Goal: Task Accomplishment & Management: Complete application form

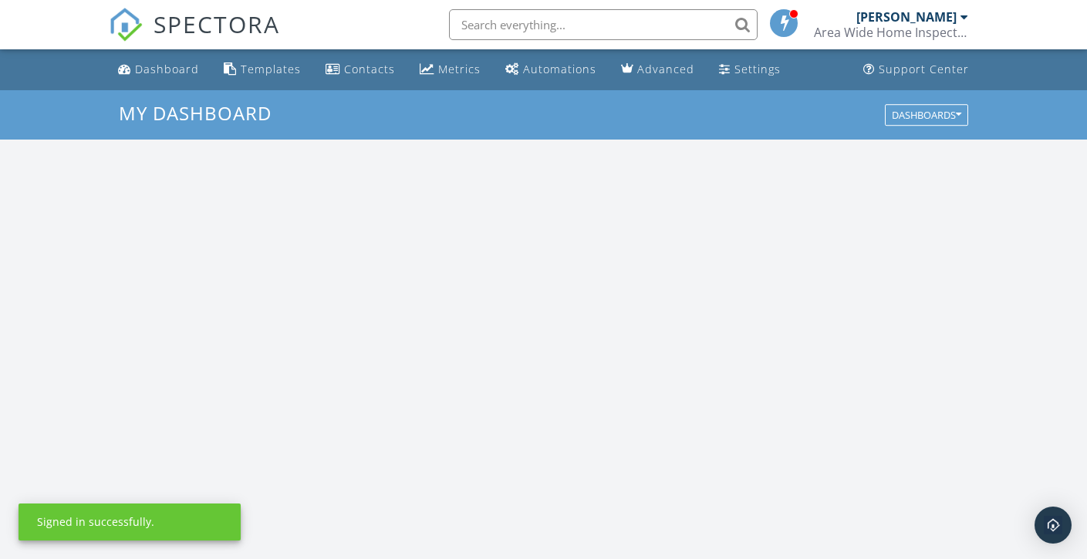
scroll to position [1428, 1111]
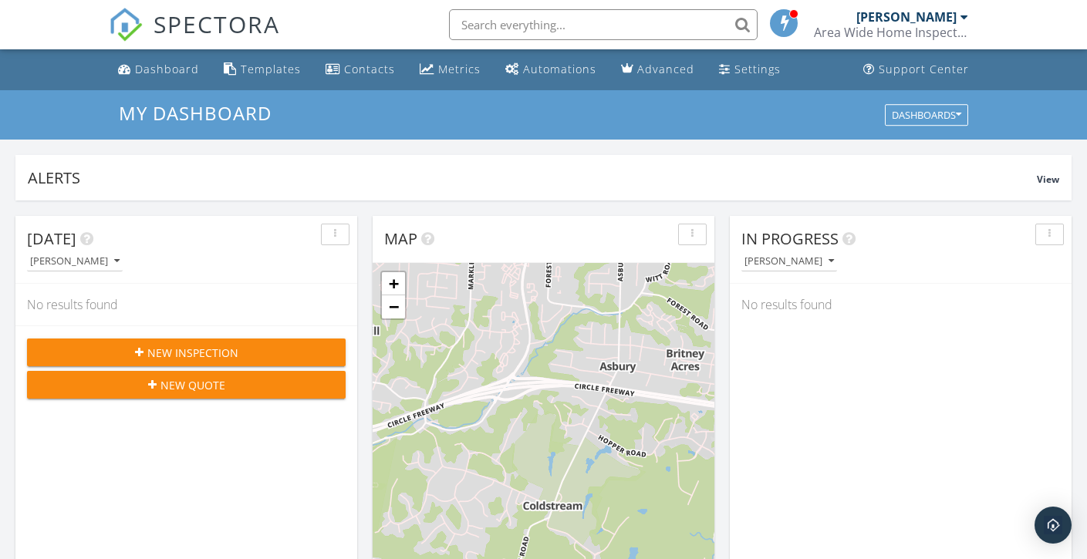
click at [203, 358] on span "New Inspection" at bounding box center [192, 353] width 91 height 16
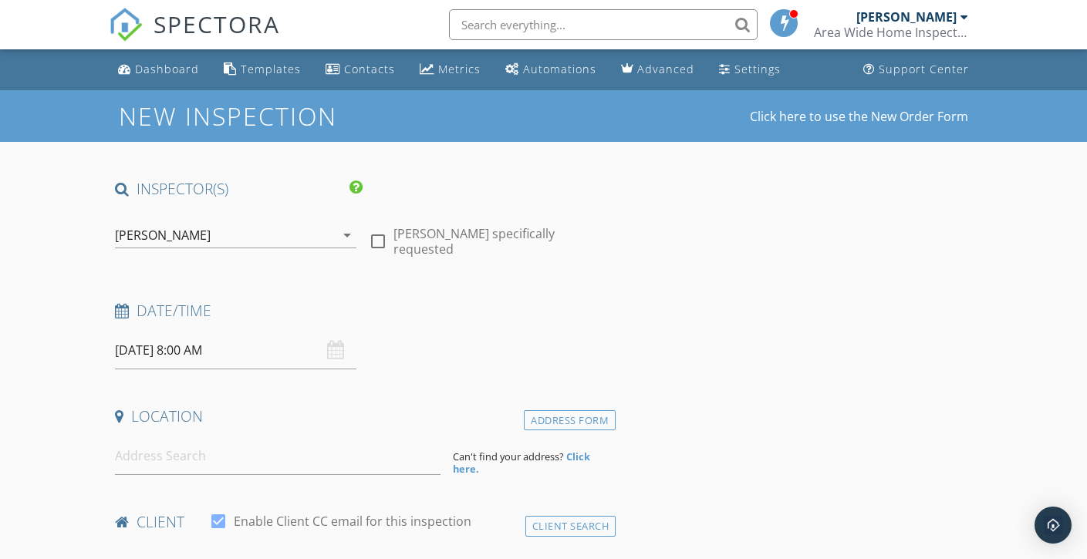
click at [153, 344] on input "[DATE] 8:00 AM" at bounding box center [235, 351] width 241 height 38
click at [161, 235] on div "[PERSON_NAME]" at bounding box center [163, 235] width 96 height 14
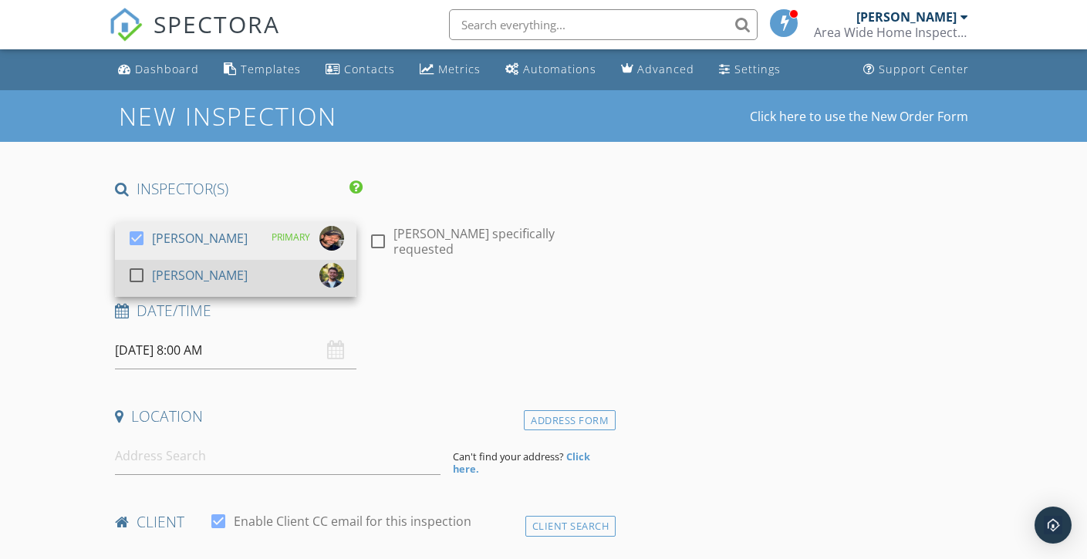
click at [136, 276] on div at bounding box center [136, 275] width 26 height 26
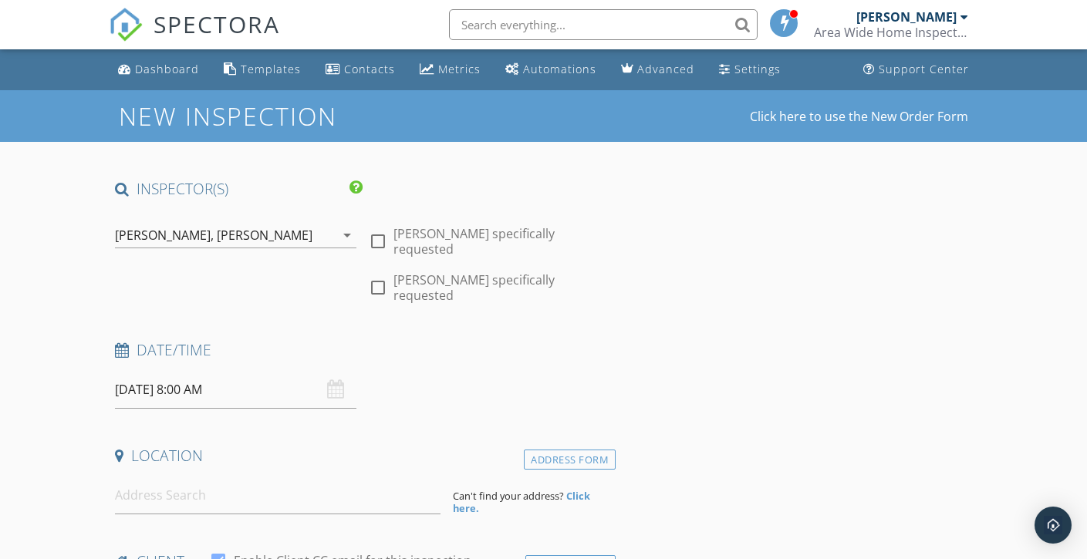
click at [143, 371] on input "09/29/2025 8:00 AM" at bounding box center [235, 390] width 241 height 38
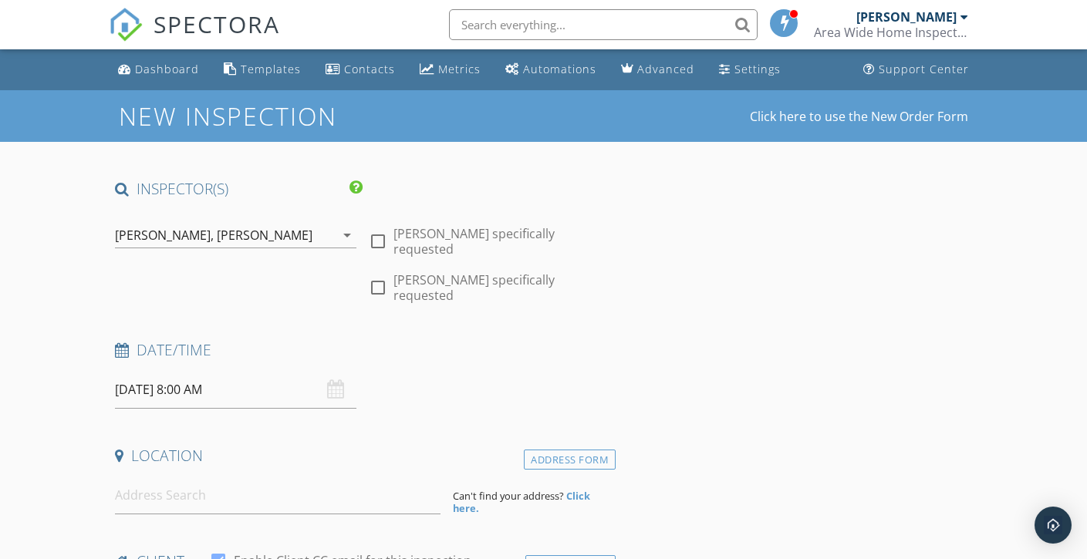
click at [153, 373] on input "09/29/2025 8:00 AM" at bounding box center [235, 390] width 241 height 38
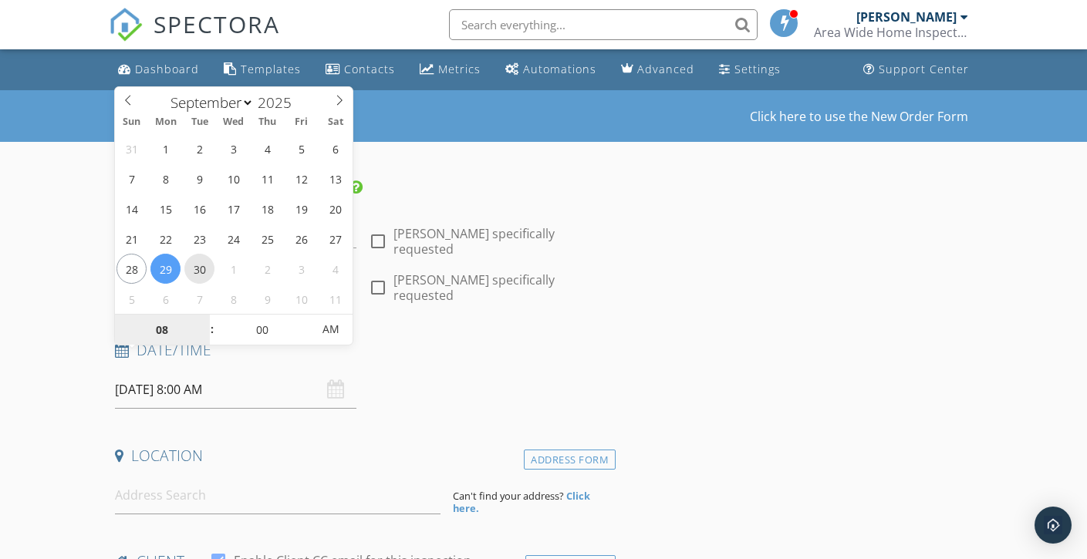
type input "09/30/2025 8:00 AM"
type input "09"
type input "[DATE] 9:00 AM"
click at [203, 319] on span at bounding box center [204, 322] width 11 height 15
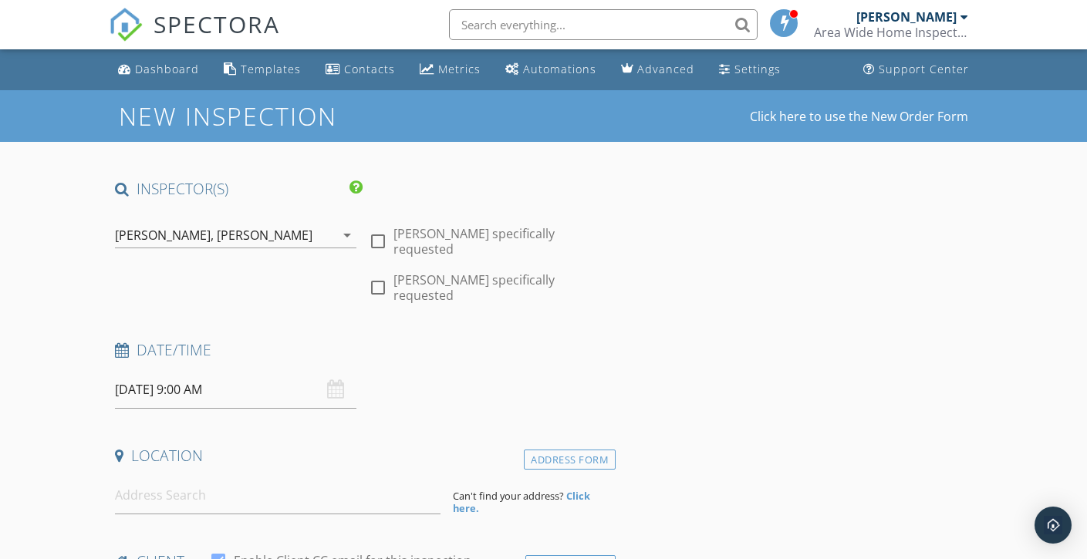
click at [152, 477] on input at bounding box center [278, 496] width 326 height 38
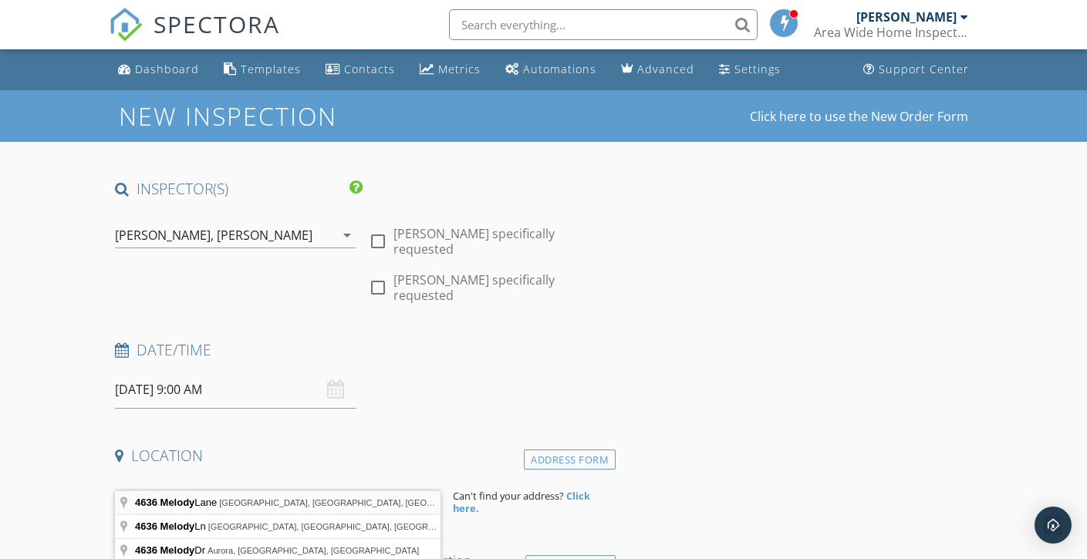
type input "4636 Melody Lane, Cincinnati, OH, USA"
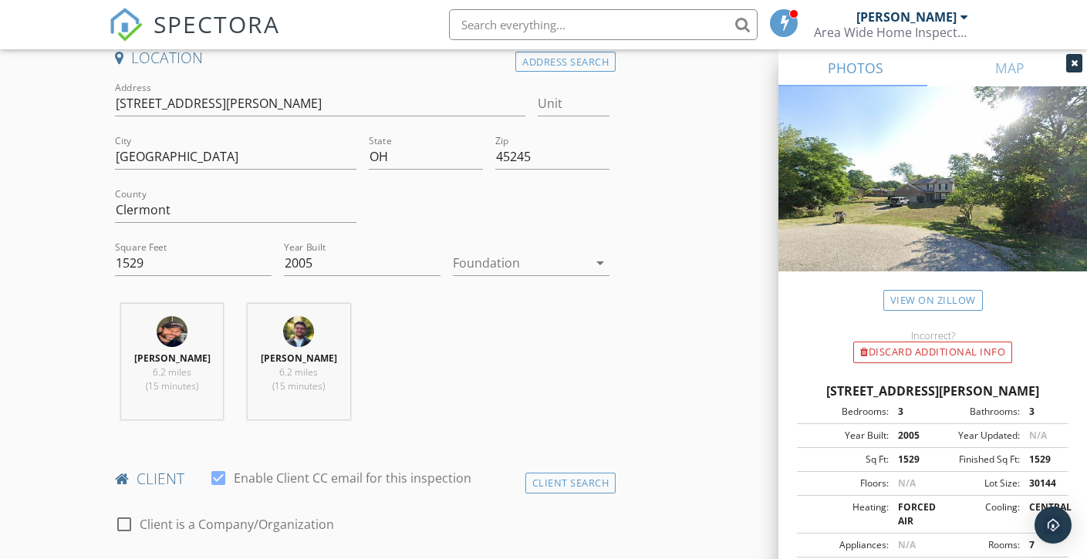
scroll to position [400, 0]
click at [509, 248] on div at bounding box center [520, 260] width 135 height 25
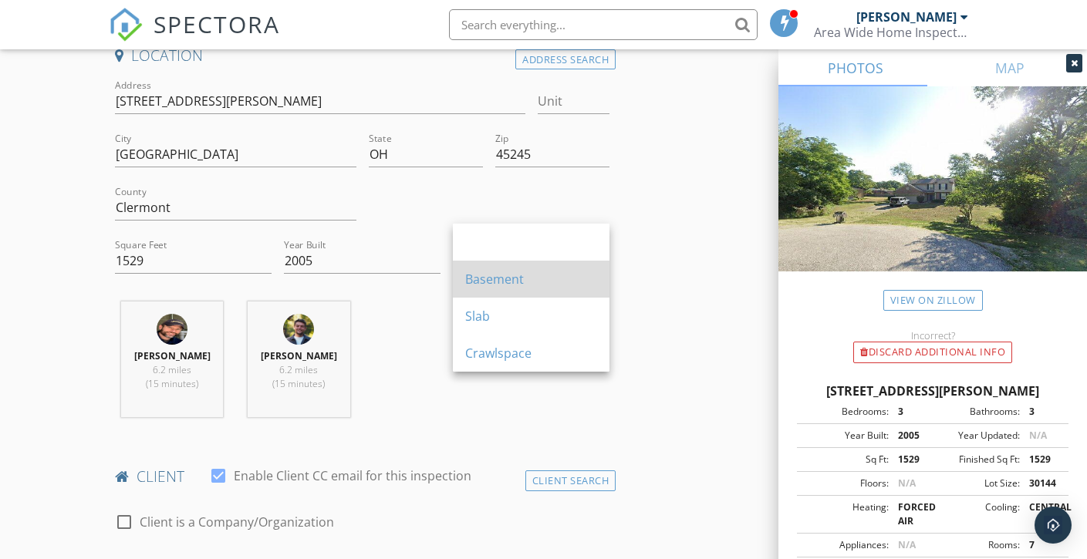
click at [498, 272] on div "Basement" at bounding box center [531, 279] width 132 height 19
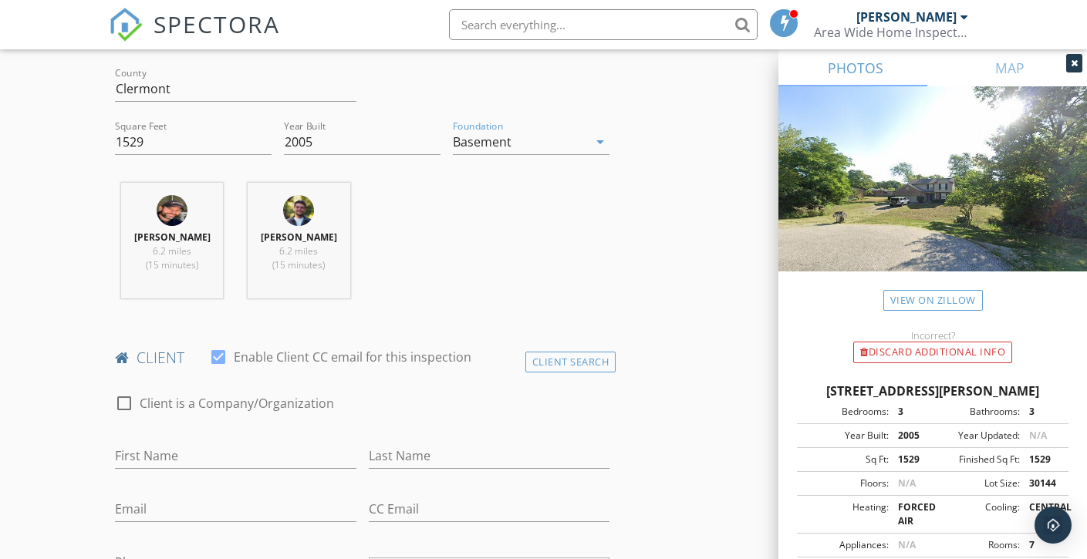
scroll to position [603, 0]
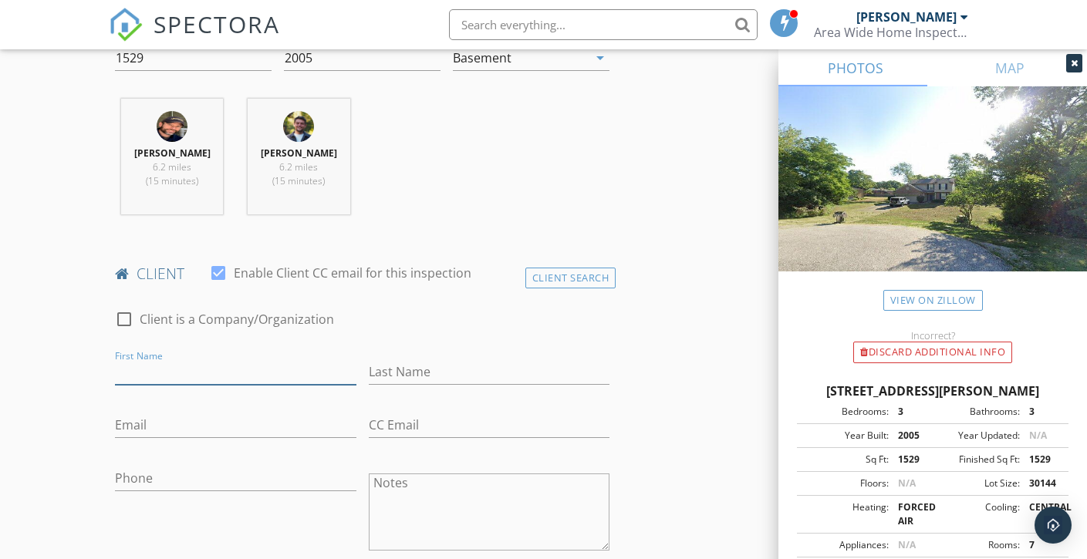
click at [184, 360] on input "First Name" at bounding box center [235, 372] width 241 height 25
type input "Mark"
type input "Joliat"
click at [227, 413] on input "Email" at bounding box center [235, 425] width 241 height 25
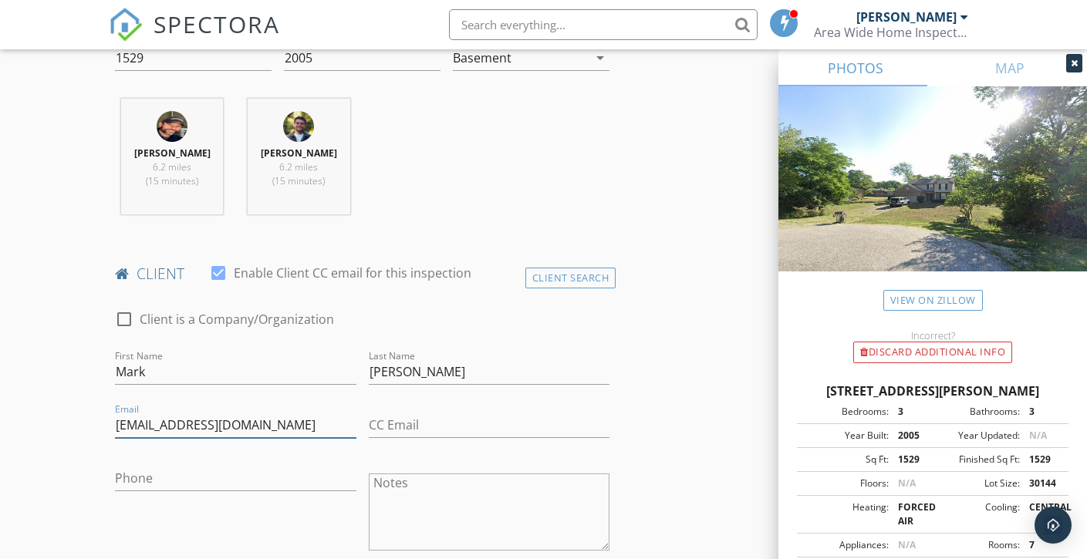
type input "mjoliat58@gmail.com"
click at [194, 466] on input "Phone" at bounding box center [235, 478] width 241 height 25
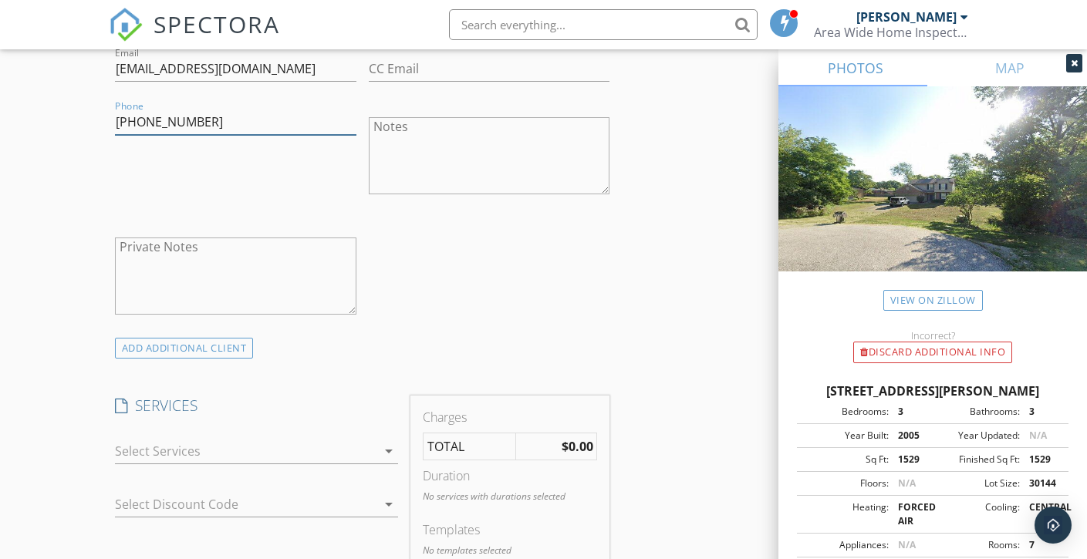
scroll to position [1025, 0]
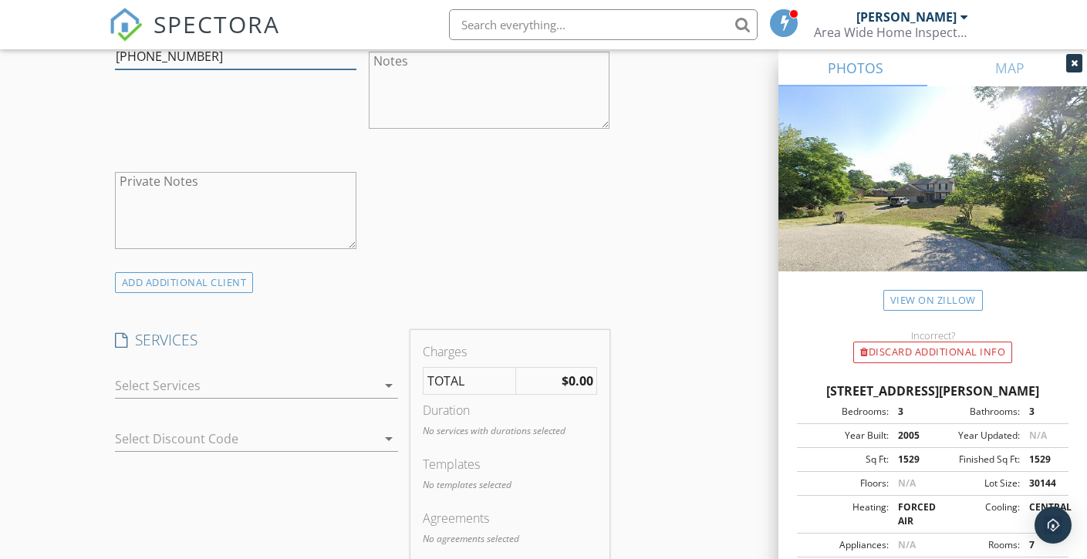
type input "419-443-5901"
click at [302, 373] on div at bounding box center [246, 385] width 262 height 25
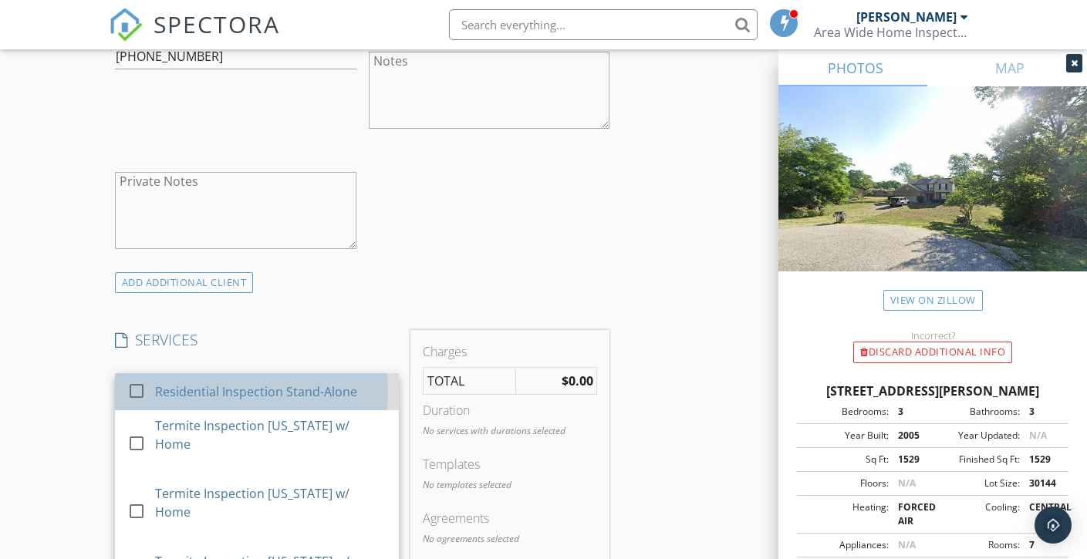
click at [299, 383] on div "Residential Inspection Stand-Alone" at bounding box center [256, 392] width 202 height 19
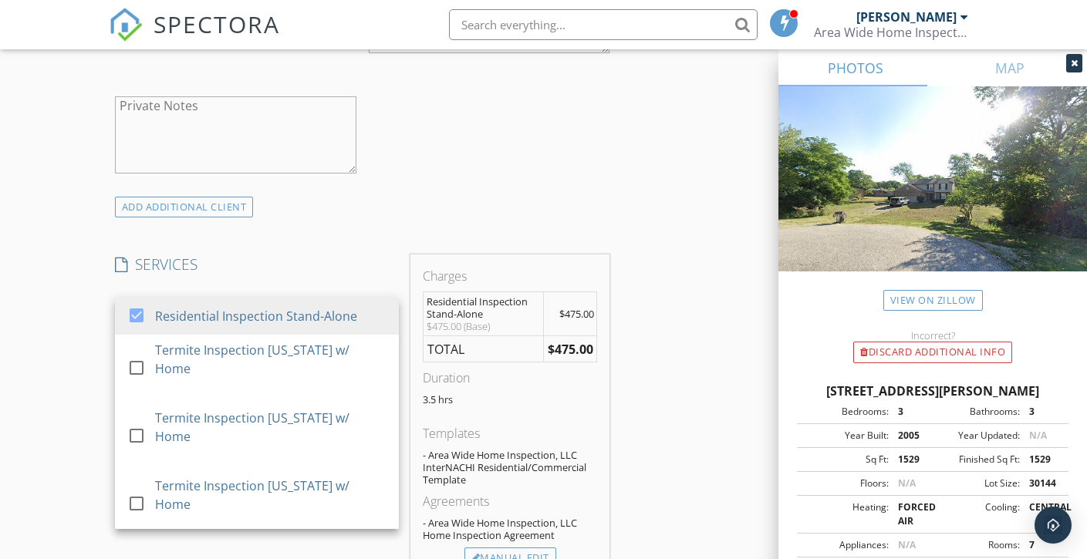
scroll to position [1176, 0]
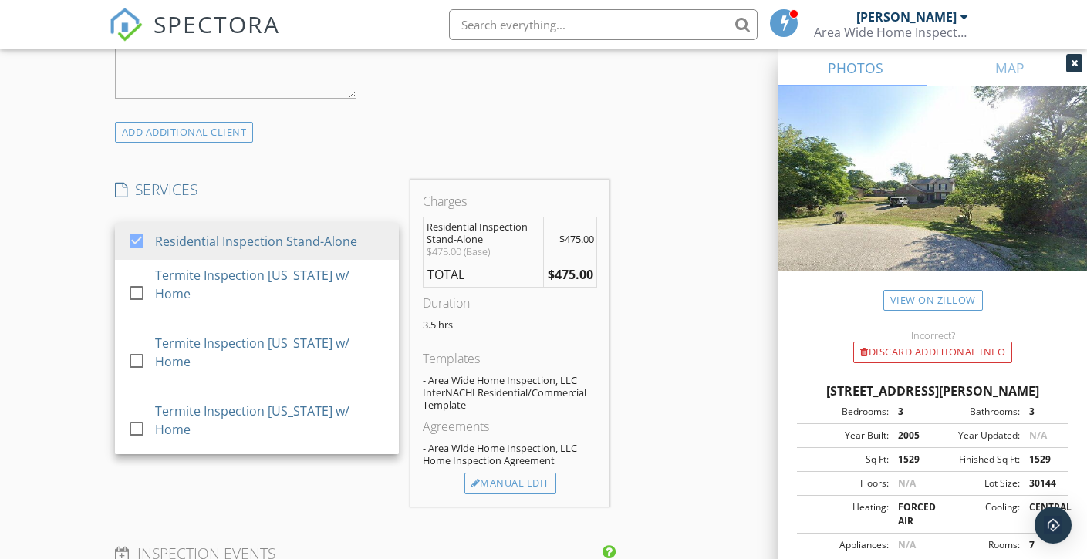
click at [143, 468] on div at bounding box center [136, 481] width 26 height 26
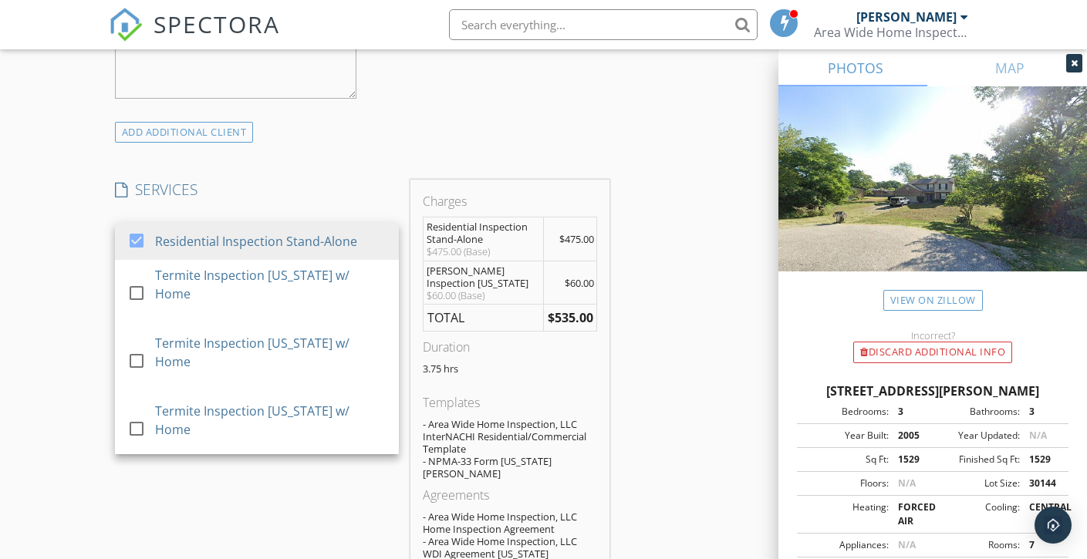
click at [140, 505] on div at bounding box center [136, 518] width 26 height 26
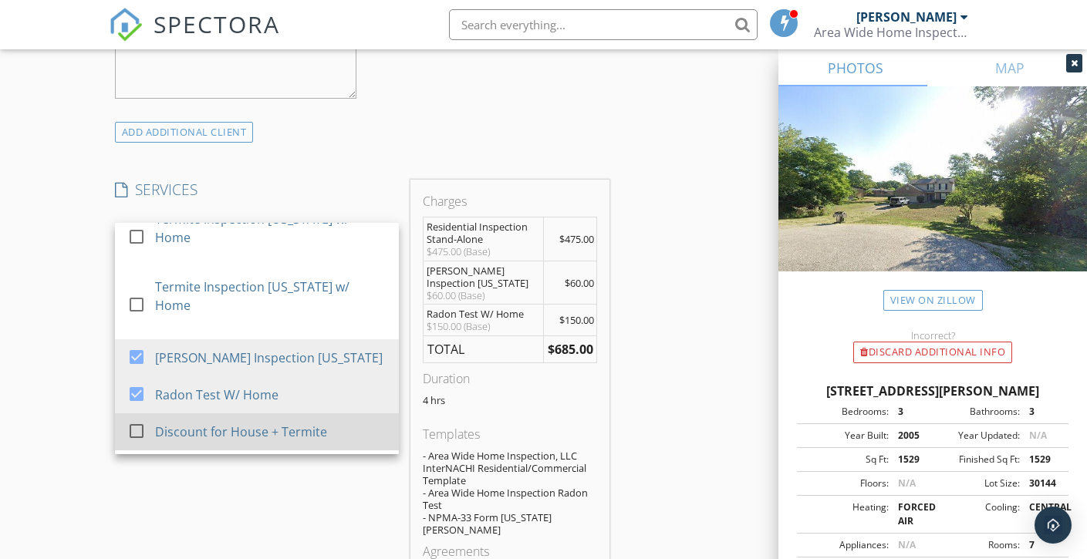
scroll to position [126, 0]
click at [245, 421] on div "Discount for House + Termite" at bounding box center [241, 430] width 172 height 19
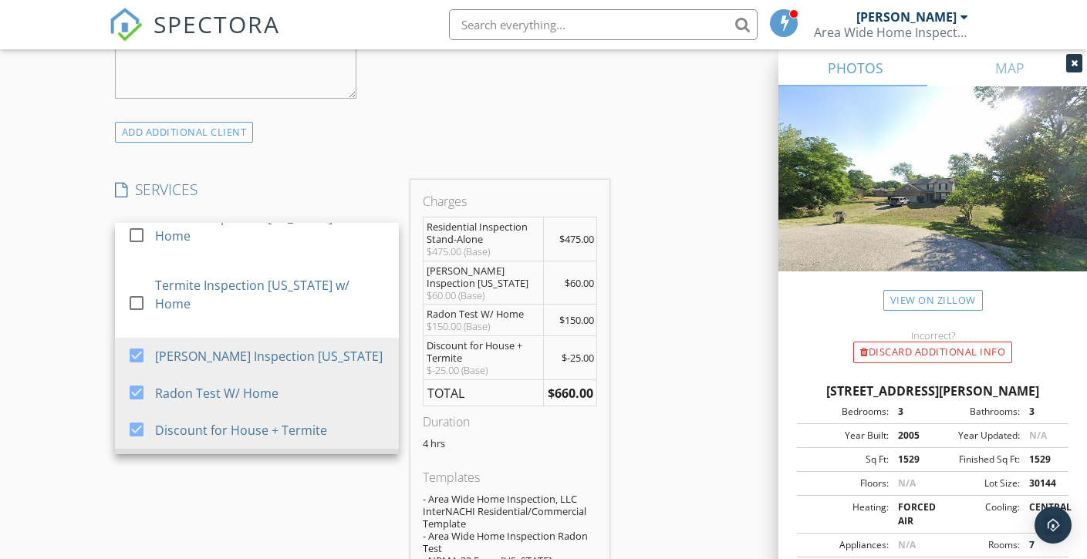
click at [232, 458] on div "Discount for House + Radon" at bounding box center [237, 467] width 164 height 19
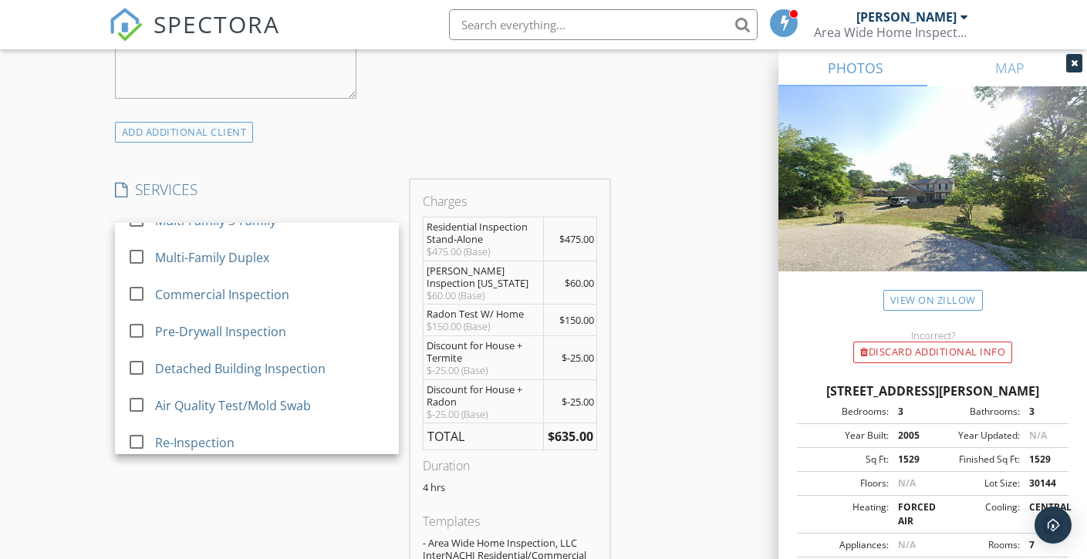
scroll to position [947, 0]
click at [236, 538] on div "Credit Card Processing Fee" at bounding box center [233, 547] width 157 height 19
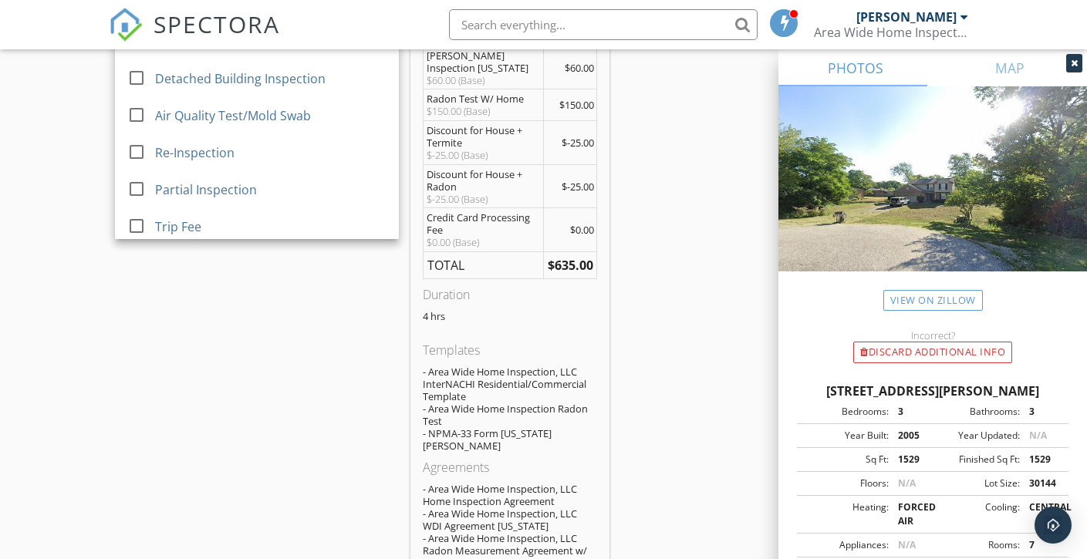
scroll to position [1437, 0]
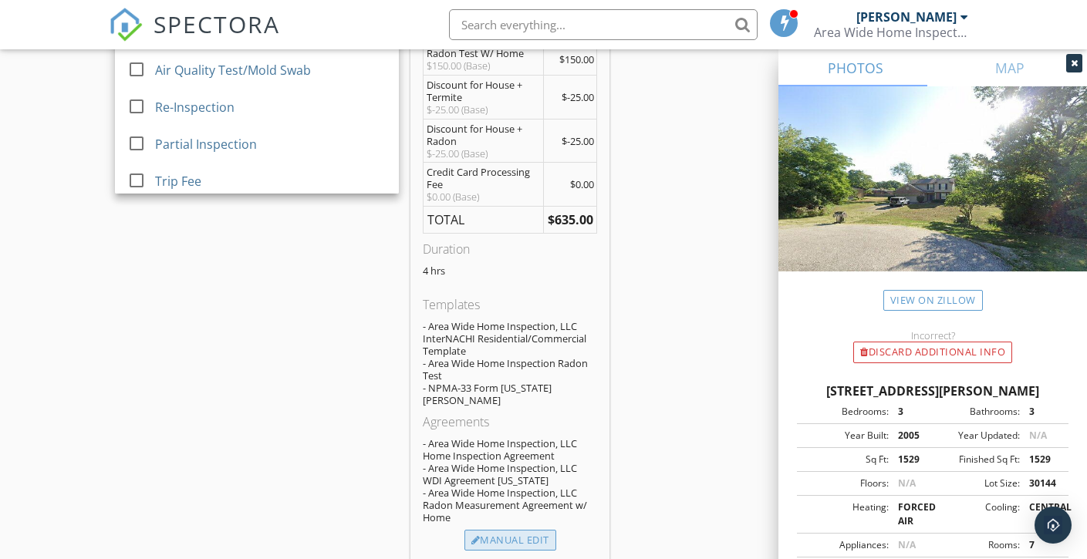
click at [499, 530] on div "Manual Edit" at bounding box center [510, 541] width 92 height 22
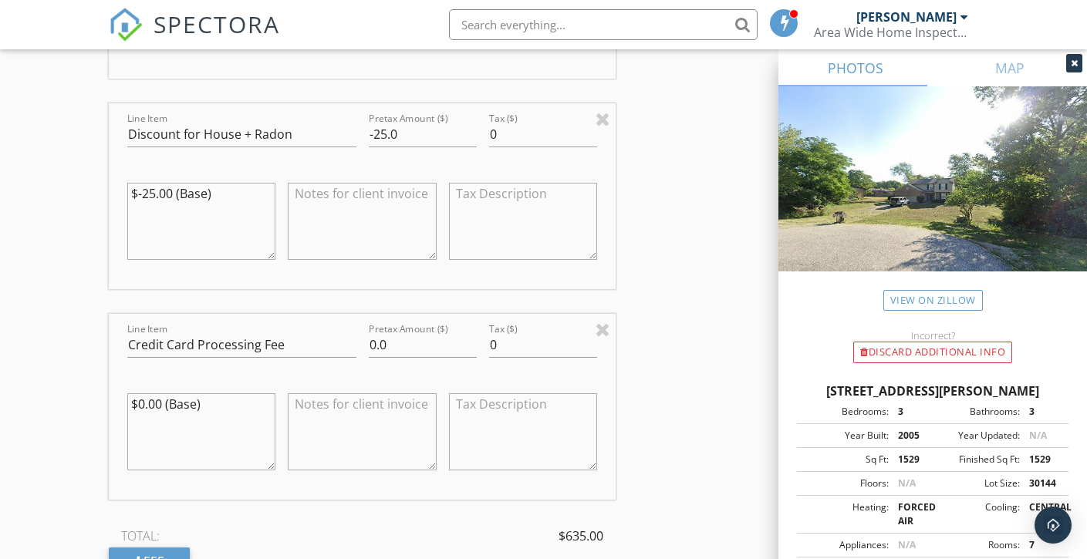
scroll to position [2402, 0]
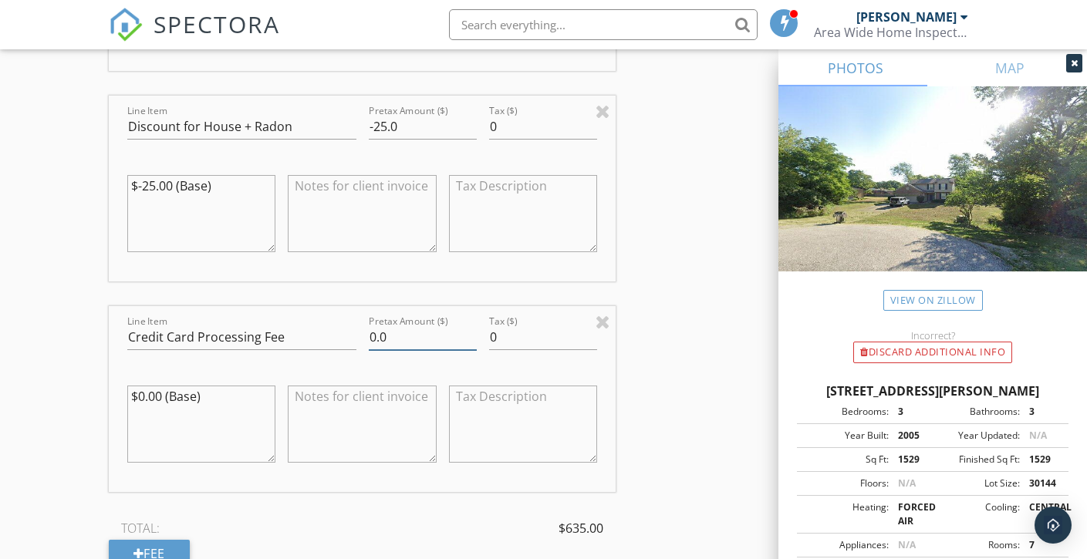
click at [374, 325] on input "0.0" at bounding box center [423, 337] width 108 height 25
type input "19.05"
click at [381, 369] on div at bounding box center [362, 427] width 149 height 117
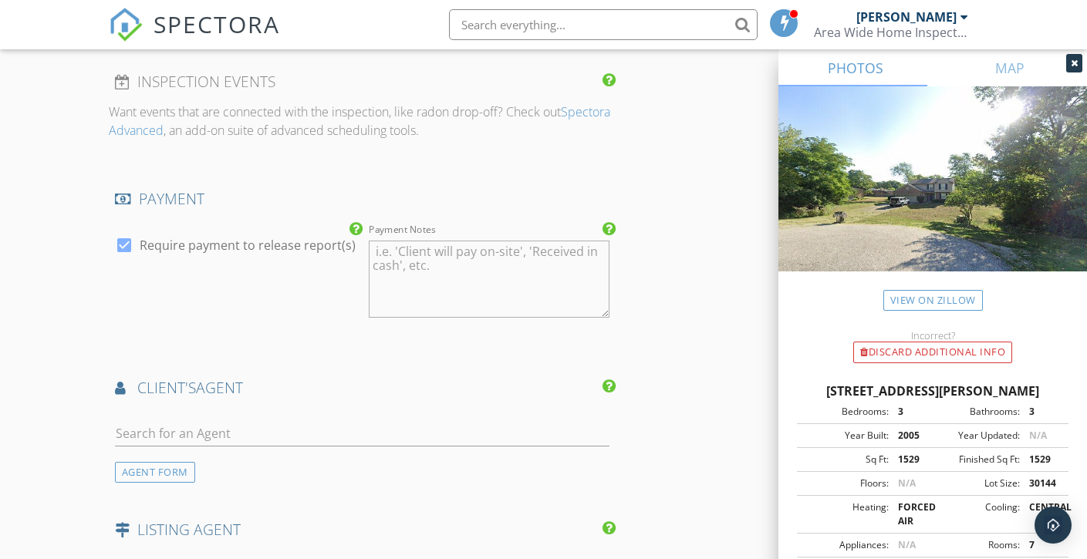
scroll to position [2957, 0]
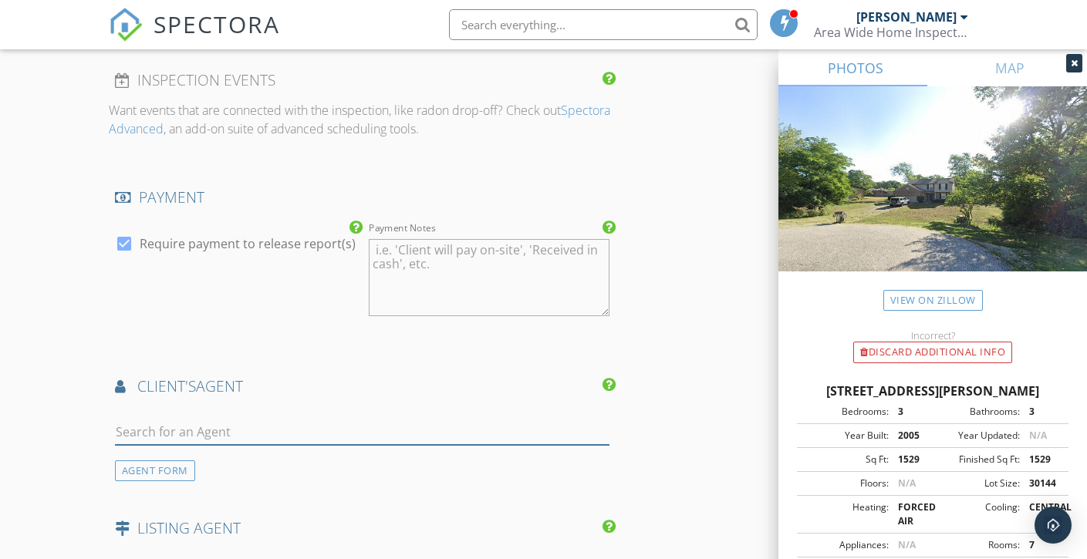
click at [235, 420] on input "text" at bounding box center [362, 432] width 495 height 25
type input "Monika"
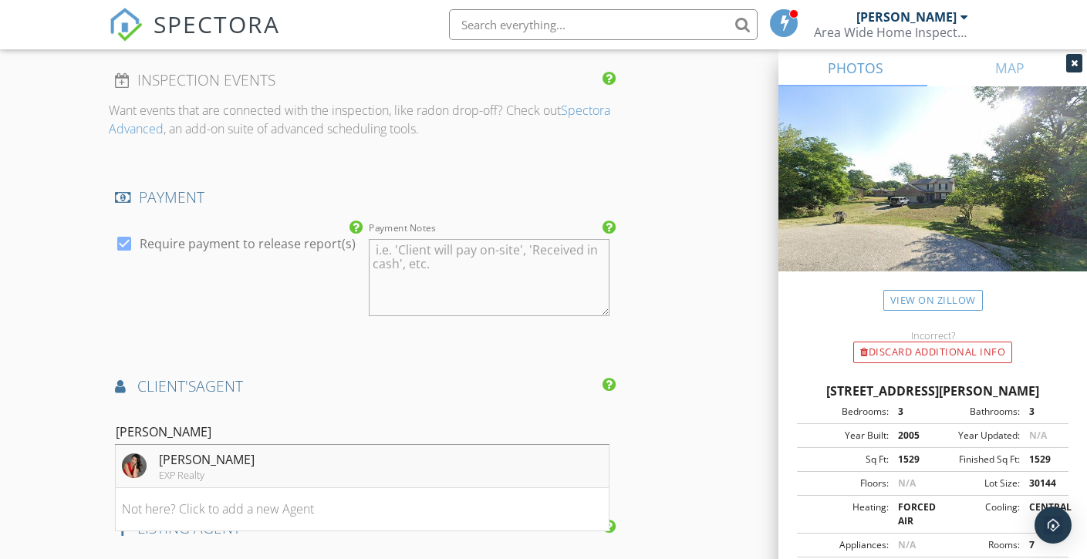
click at [160, 451] on div "Monika Deroussel" at bounding box center [207, 460] width 96 height 19
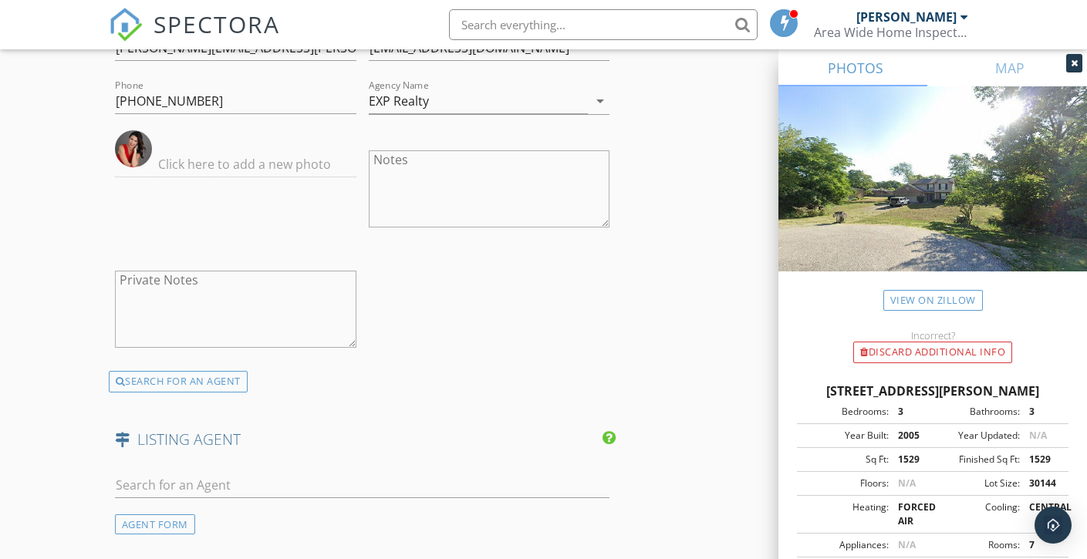
scroll to position [3430, 0]
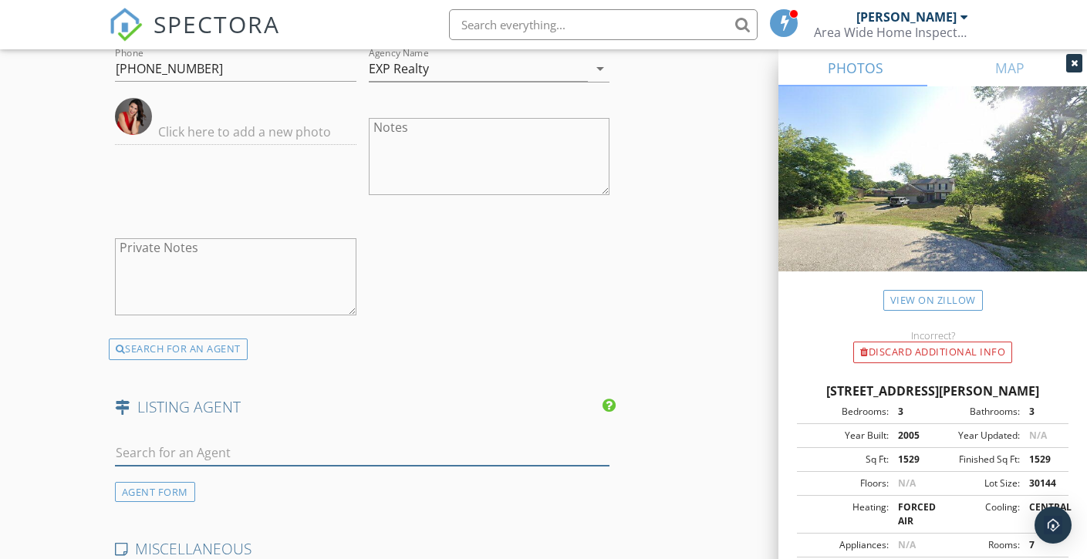
click at [173, 441] on input "text" at bounding box center [362, 453] width 495 height 25
click at [165, 482] on div "AGENT FORM" at bounding box center [155, 492] width 80 height 21
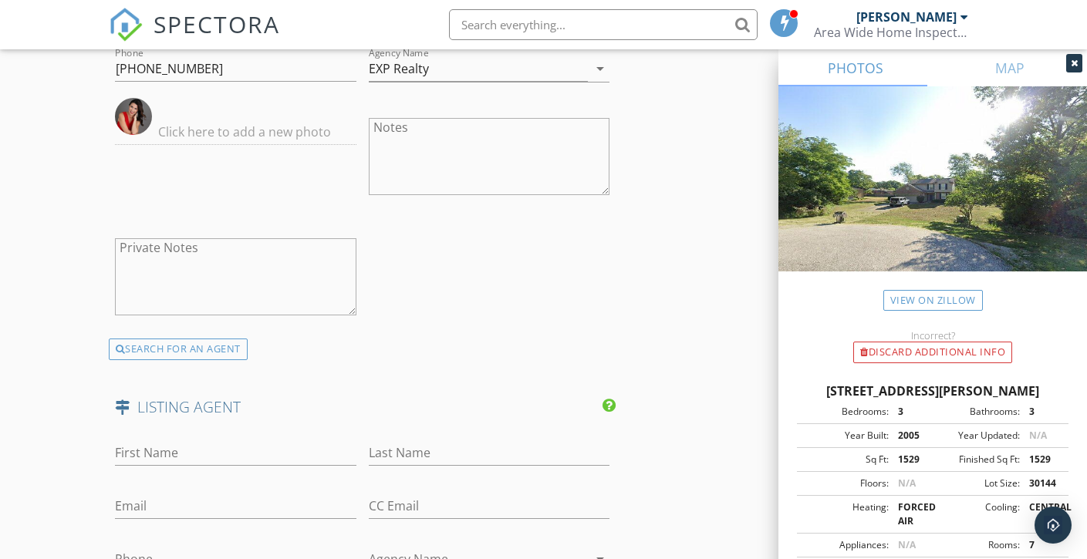
click at [389, 547] on input "Agency Name" at bounding box center [479, 559] width 220 height 25
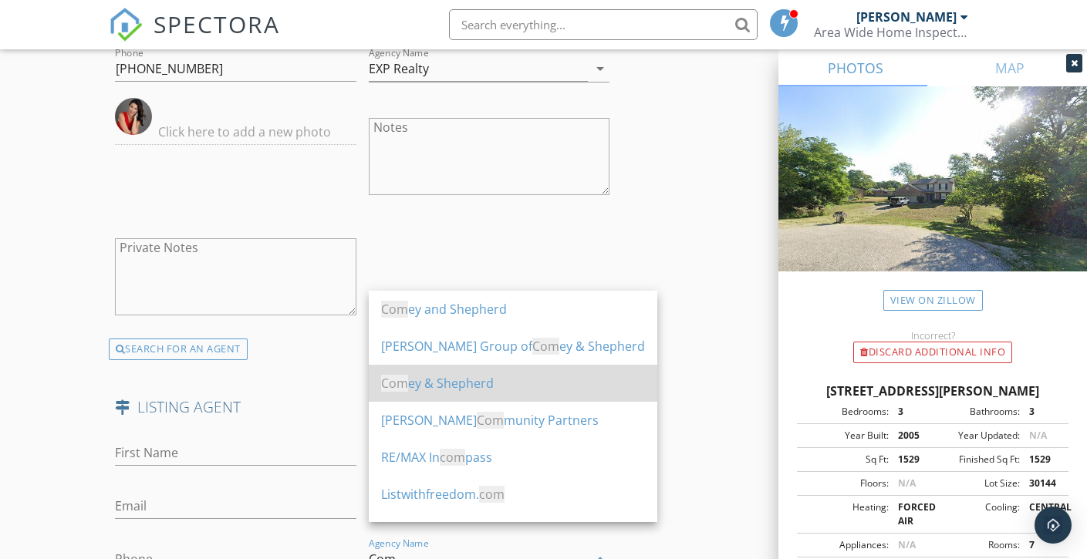
click at [428, 377] on div "Com ey & Shepherd" at bounding box center [513, 383] width 264 height 19
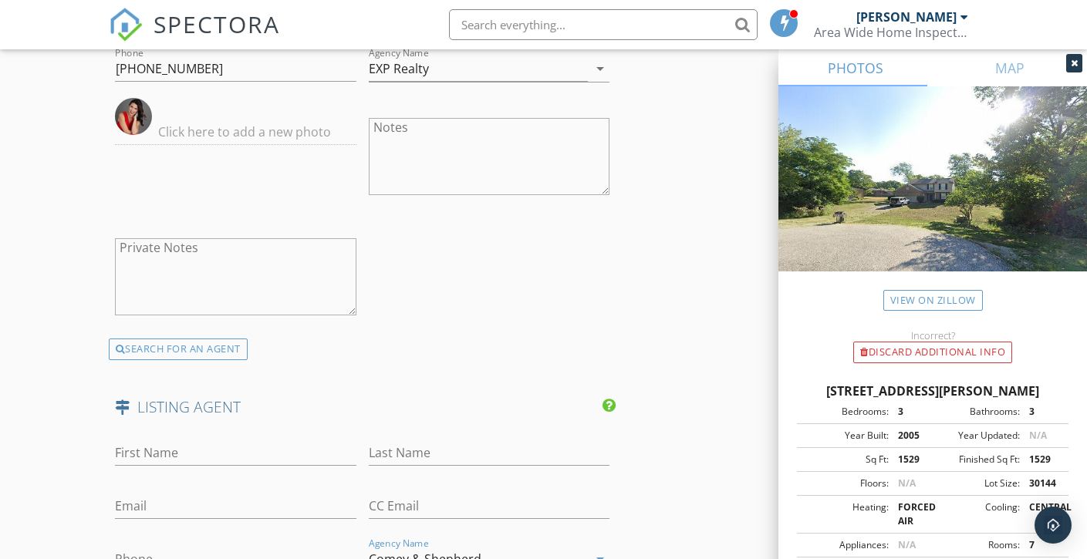
type input "Comey & Shepherd"
click at [312, 441] on input "First Name" at bounding box center [235, 453] width 241 height 25
type input "Carol"
type input "Grubb"
click at [245, 494] on input "Email" at bounding box center [235, 506] width 241 height 25
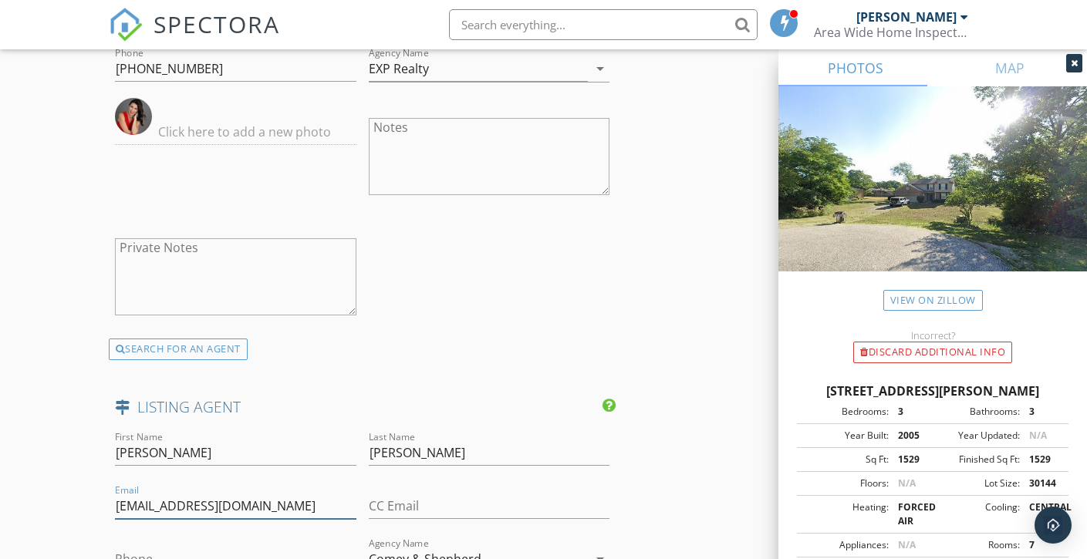
type input "cgrubb@comey.com"
click at [194, 547] on input "Phone" at bounding box center [235, 559] width 241 height 25
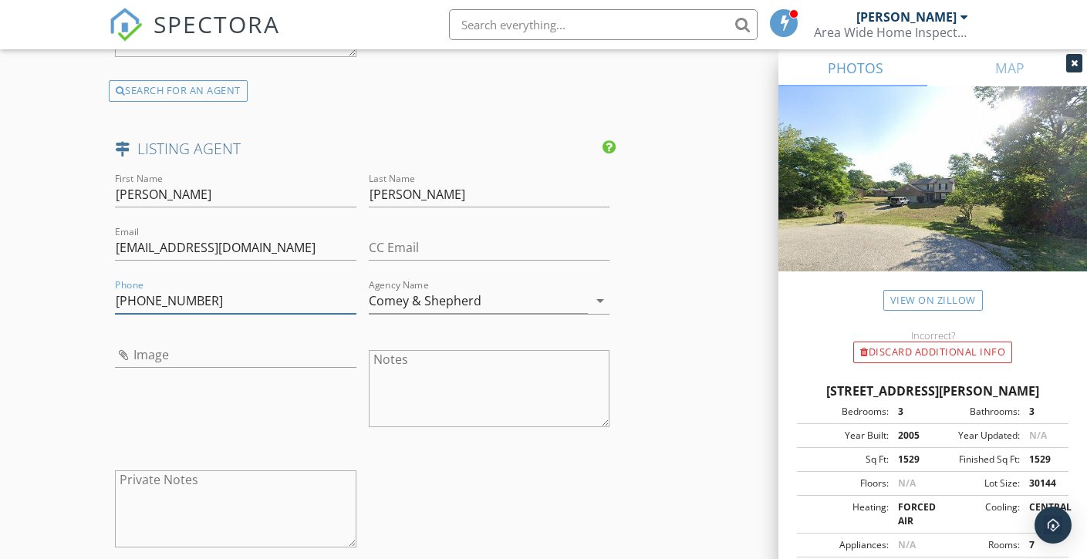
scroll to position [4268, 0]
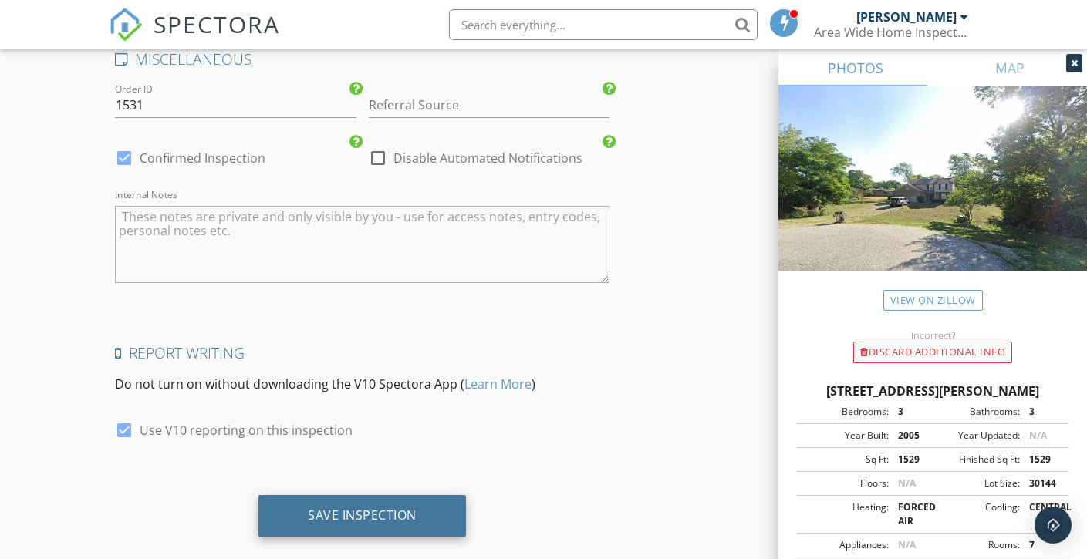
type input "513-505-7971"
click at [346, 508] on div "Save Inspection" at bounding box center [362, 515] width 109 height 15
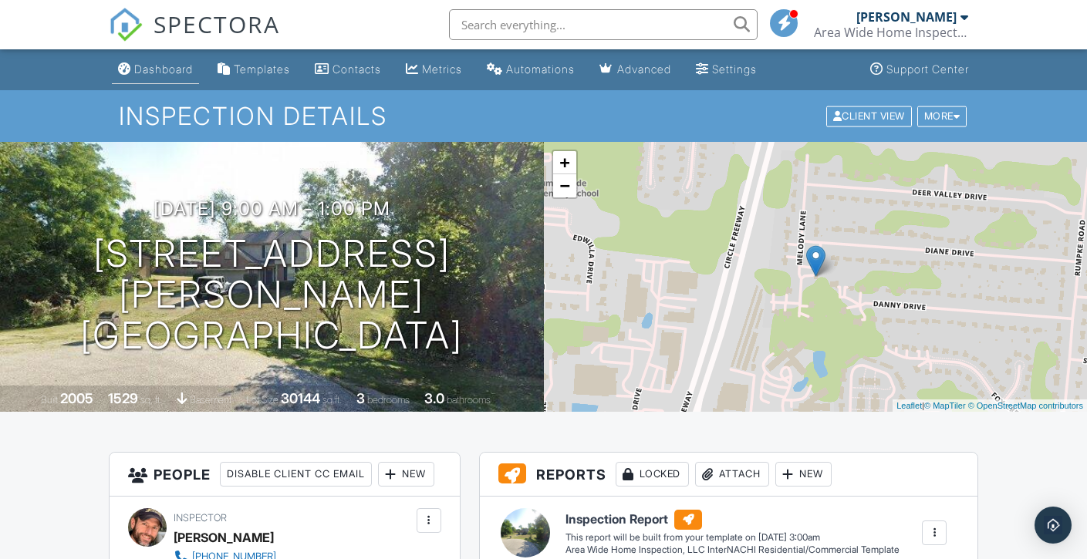
click at [171, 72] on div "Dashboard" at bounding box center [163, 68] width 59 height 13
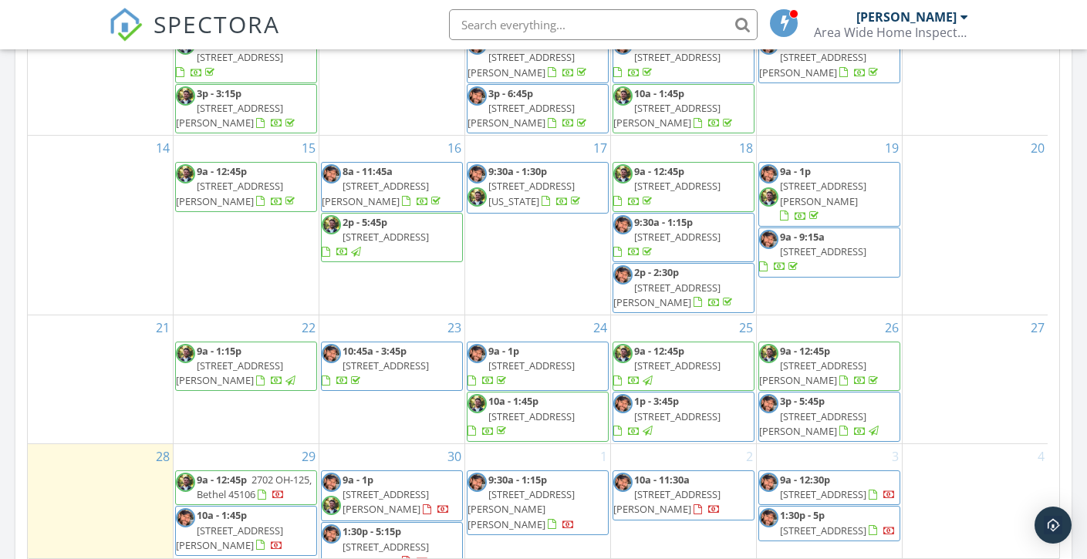
scroll to position [900, 0]
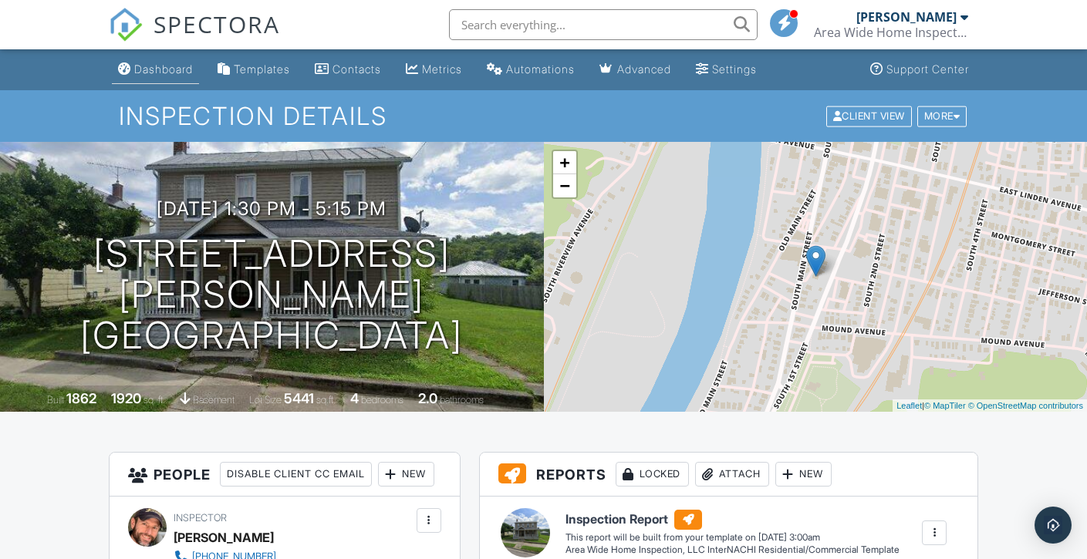
click at [174, 78] on link "Dashboard" at bounding box center [155, 70] width 87 height 29
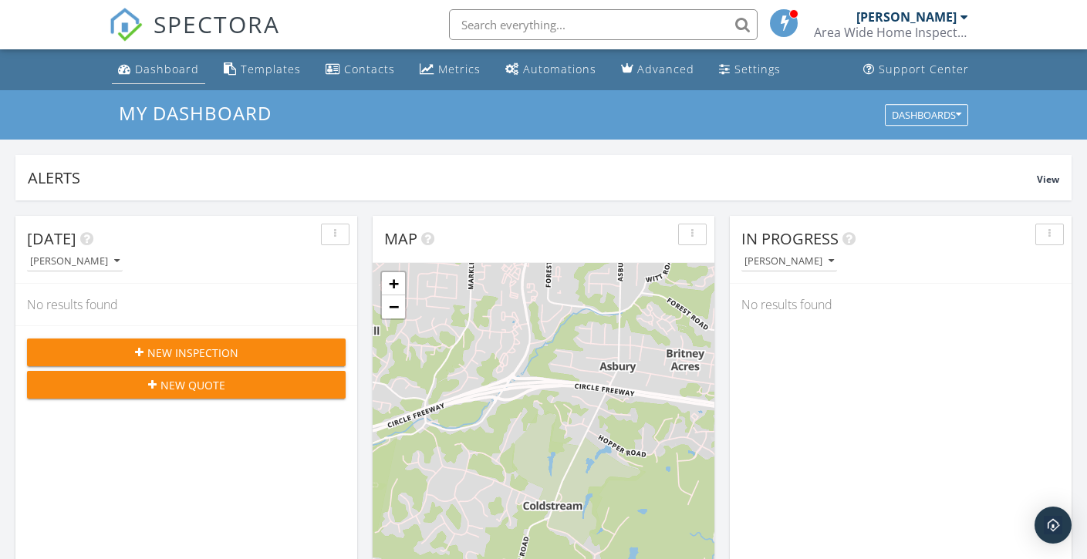
click at [167, 66] on div "Dashboard" at bounding box center [167, 69] width 64 height 15
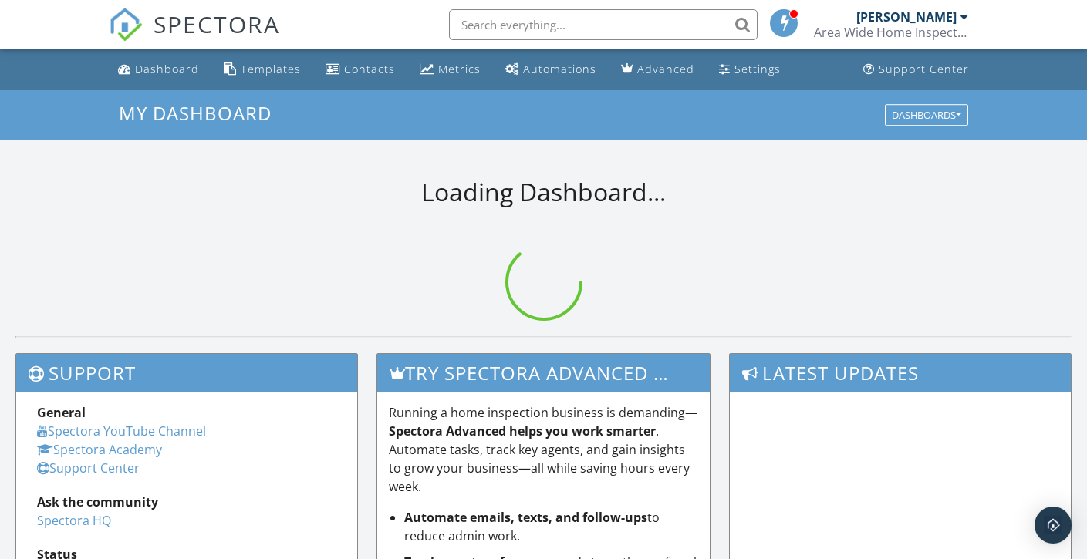
click at [922, 13] on div "[PERSON_NAME]" at bounding box center [906, 16] width 100 height 15
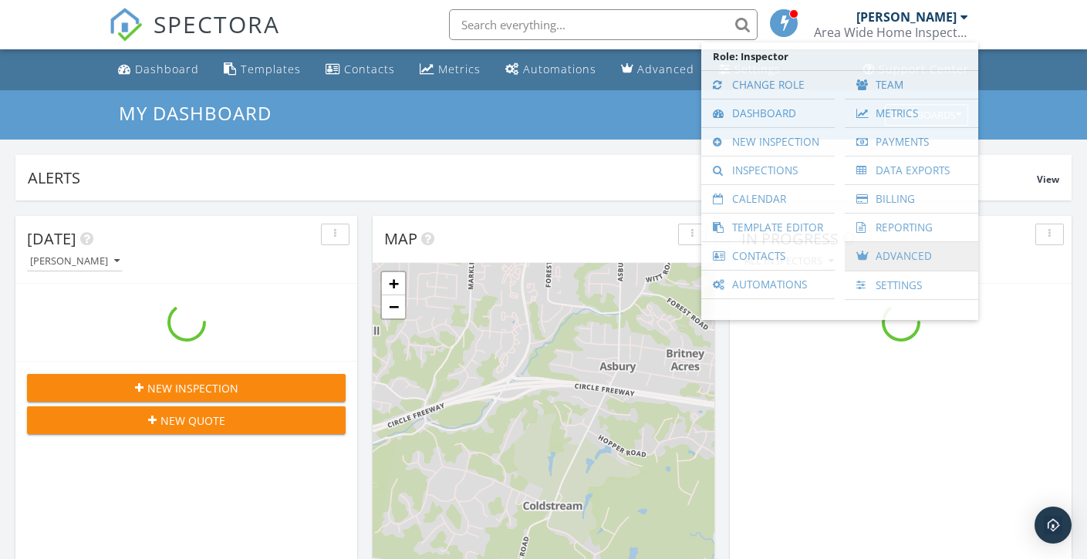
scroll to position [1428, 1111]
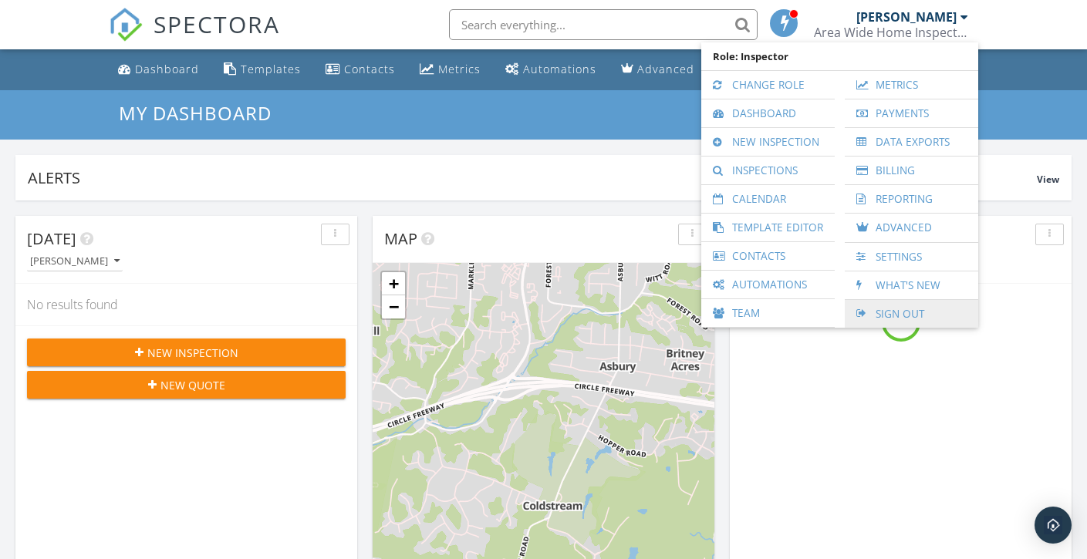
click at [892, 325] on link "Sign Out" at bounding box center [912, 314] width 118 height 28
